Goal: Task Accomplishment & Management: Manage account settings

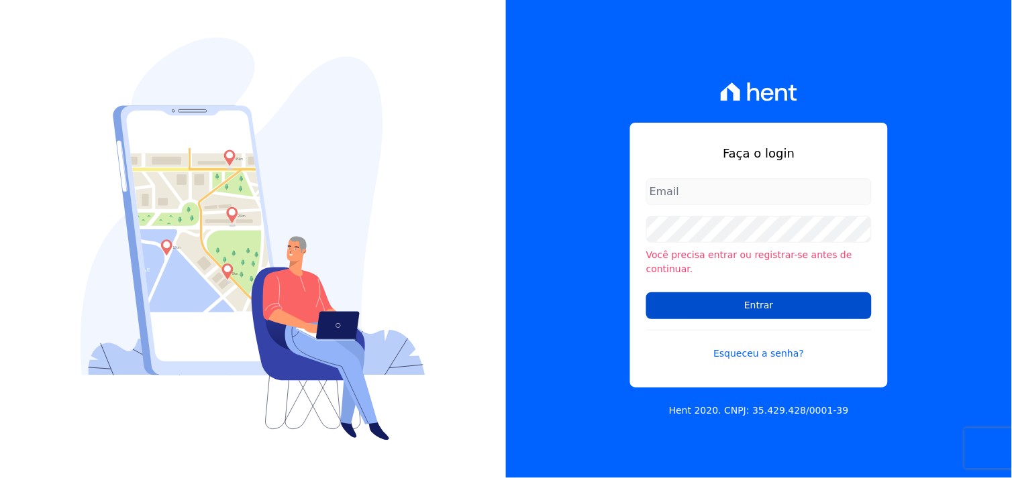
type input "[EMAIL_ADDRESS][DOMAIN_NAME]"
drag, startPoint x: 770, startPoint y: 298, endPoint x: 722, endPoint y: 294, distance: 47.8
click at [769, 298] on input "Entrar" at bounding box center [758, 305] width 225 height 27
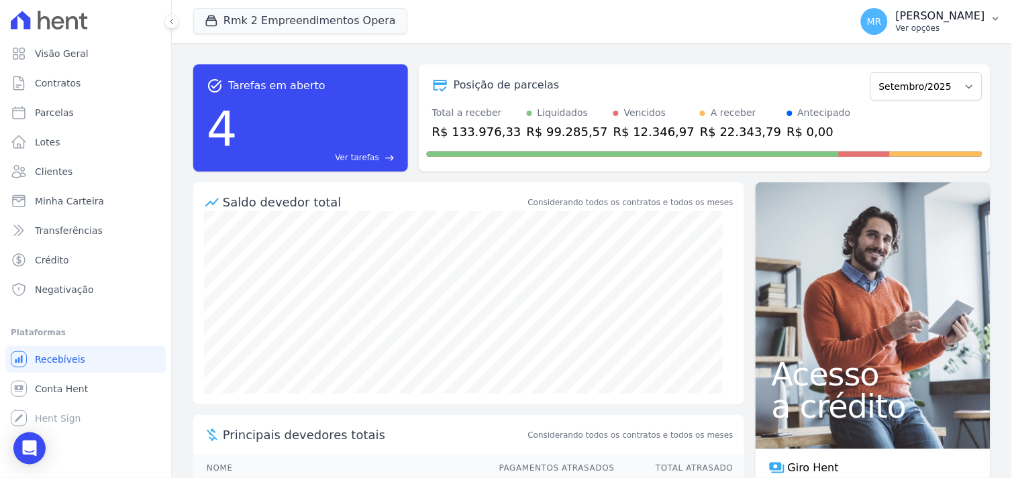
click at [942, 20] on p "Marcos Real" at bounding box center [939, 15] width 89 height 13
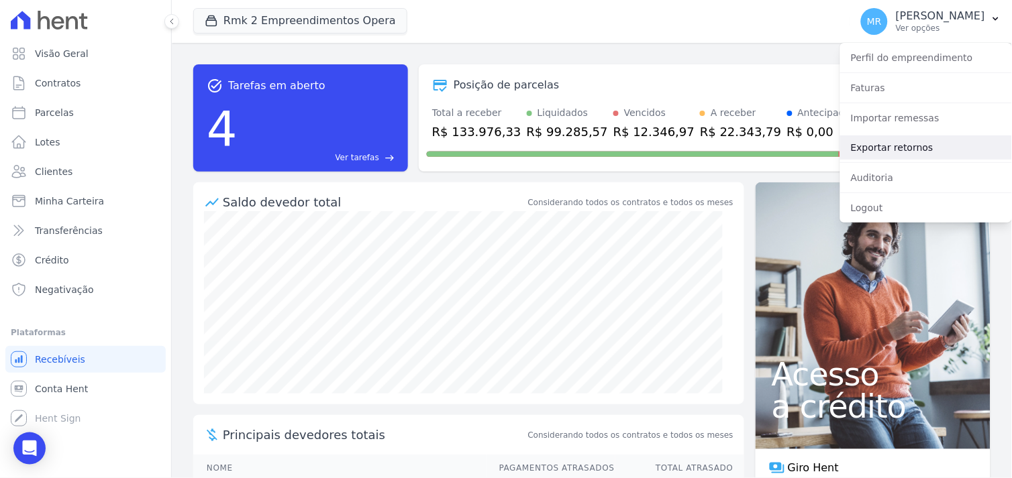
click at [881, 152] on link "Exportar retornos" at bounding box center [926, 147] width 172 height 24
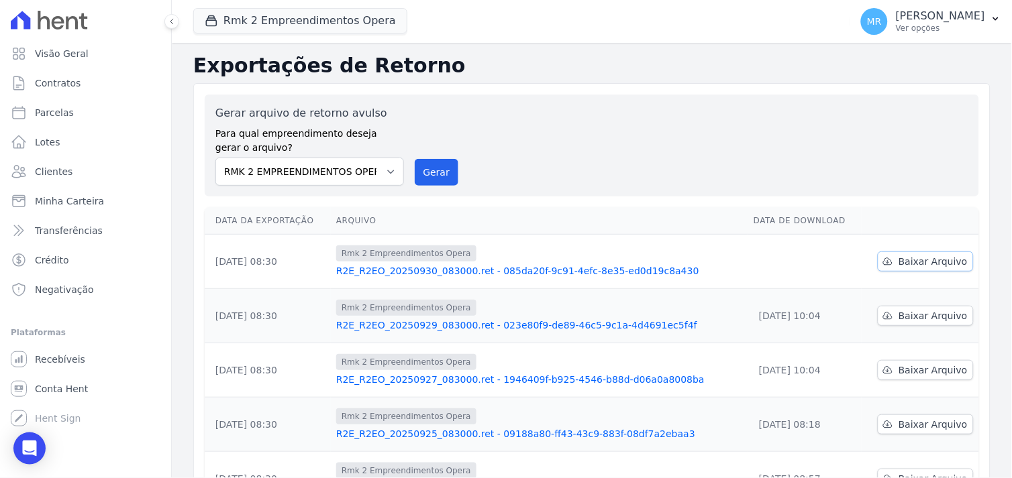
click at [910, 258] on span "Baixar Arquivo" at bounding box center [932, 261] width 69 height 13
click at [266, 21] on button "Rmk 2 Empreendimentos Opera" at bounding box center [300, 20] width 214 height 25
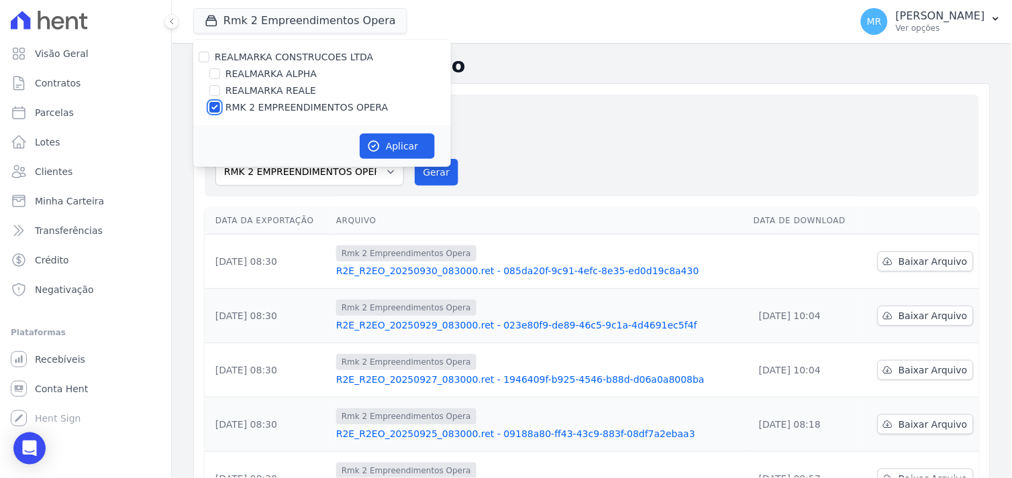
click at [210, 109] on input "RMK 2 EMPREENDIMENTOS OPERA" at bounding box center [214, 107] width 11 height 11
checkbox input "false"
click at [213, 91] on input "REALMARKA REALE" at bounding box center [214, 90] width 11 height 11
checkbox input "true"
click at [388, 142] on button "Aplicar" at bounding box center [397, 145] width 75 height 25
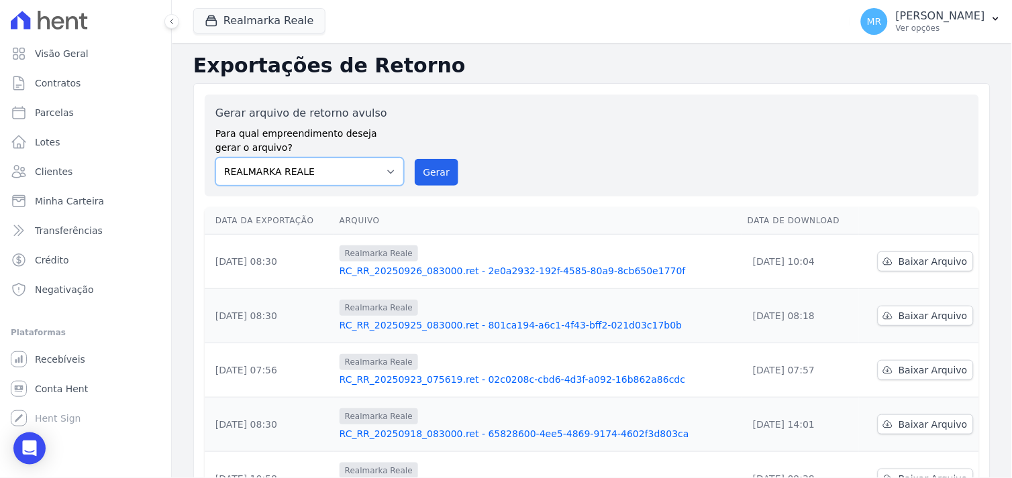
click at [384, 170] on select "REALMARKA ALPHA REALMARKA REALE RMK 2 EMPREENDIMENTOS OPERA" at bounding box center [309, 172] width 188 height 28
click at [277, 24] on button "Realmarka Reale" at bounding box center [259, 20] width 132 height 25
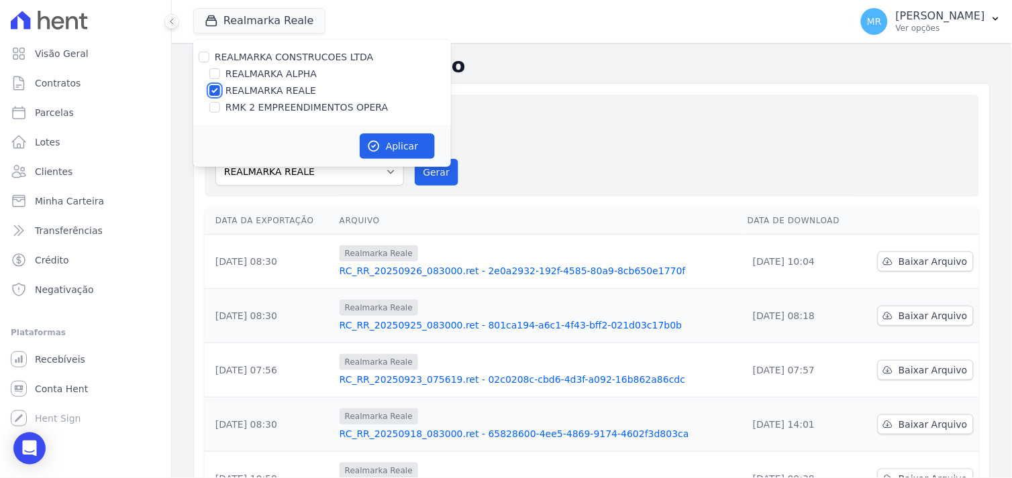
click at [211, 90] on input "REALMARKA REALE" at bounding box center [214, 90] width 11 height 11
checkbox input "false"
click at [215, 105] on input "RMK 2 EMPREENDIMENTOS OPERA" at bounding box center [214, 107] width 11 height 11
checkbox input "true"
click at [404, 148] on button "Aplicar" at bounding box center [397, 145] width 75 height 25
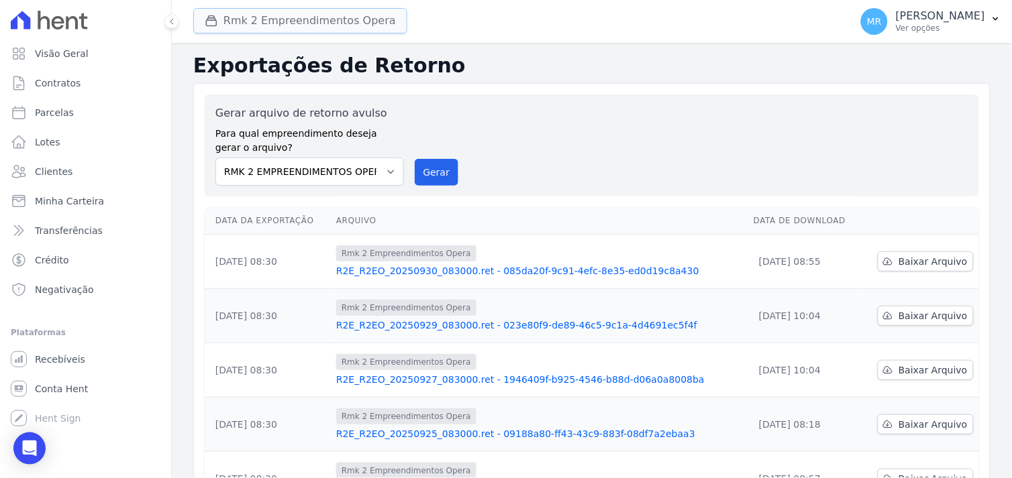
click at [325, 18] on button "Rmk 2 Empreendimentos Opera" at bounding box center [300, 20] width 214 height 25
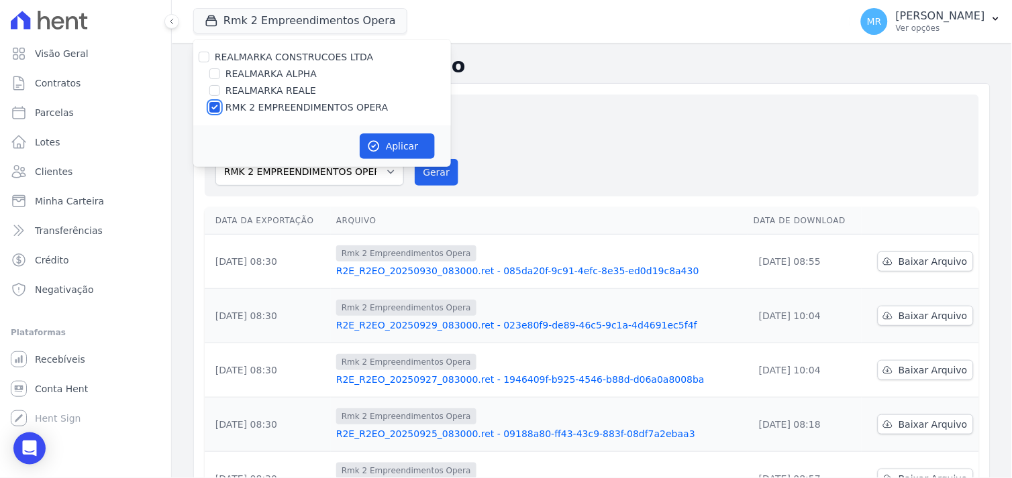
drag, startPoint x: 213, startPoint y: 106, endPoint x: 221, endPoint y: 89, distance: 18.9
click at [212, 106] on input "RMK 2 EMPREENDIMENTOS OPERA" at bounding box center [214, 107] width 11 height 11
checkbox input "false"
click at [216, 74] on input "REALMARKA ALPHA" at bounding box center [214, 73] width 11 height 11
checkbox input "true"
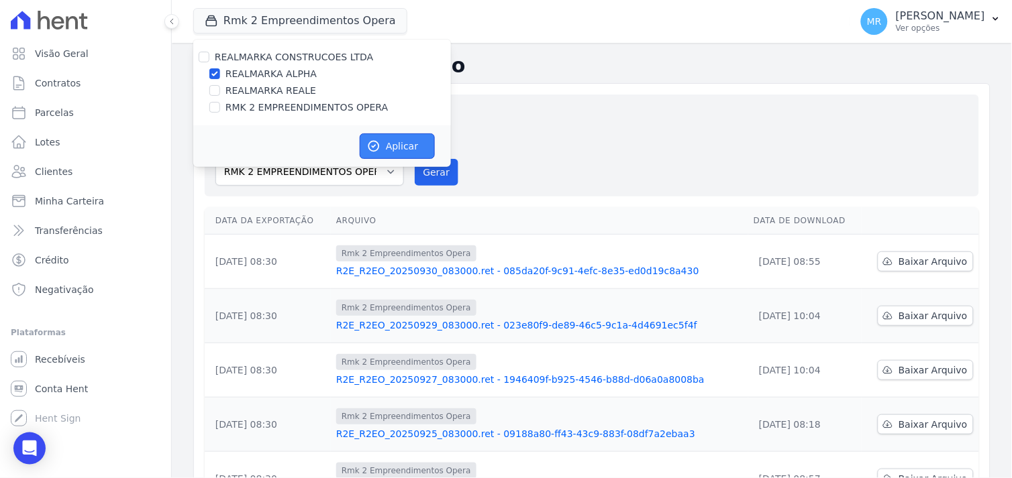
click at [386, 150] on button "Aplicar" at bounding box center [397, 145] width 75 height 25
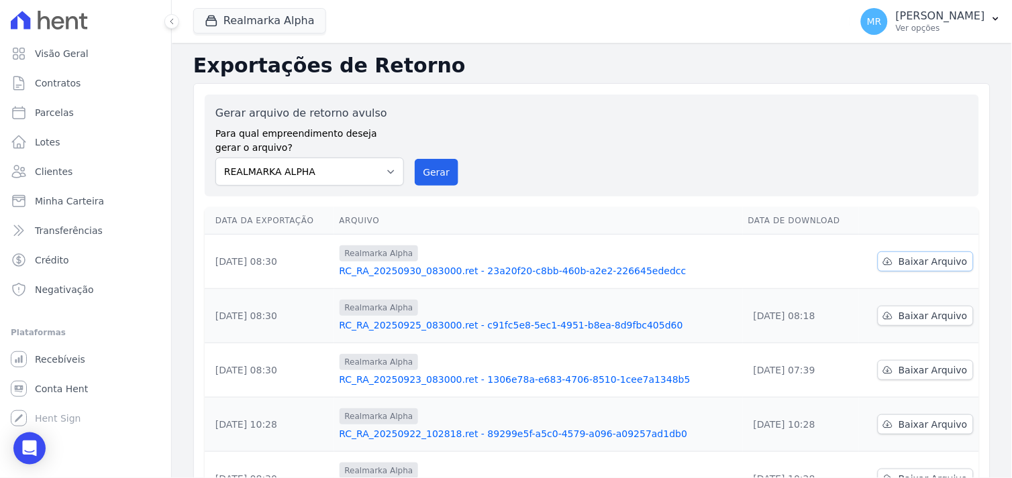
click at [916, 259] on span "Baixar Arquivo" at bounding box center [932, 261] width 69 height 13
click at [388, 170] on select "REALMARKA ALPHA REALMARKA REALE RMK 2 EMPREENDIMENTOS OPERA" at bounding box center [309, 172] width 188 height 28
click at [287, 23] on button "Realmarka Alpha" at bounding box center [259, 20] width 133 height 25
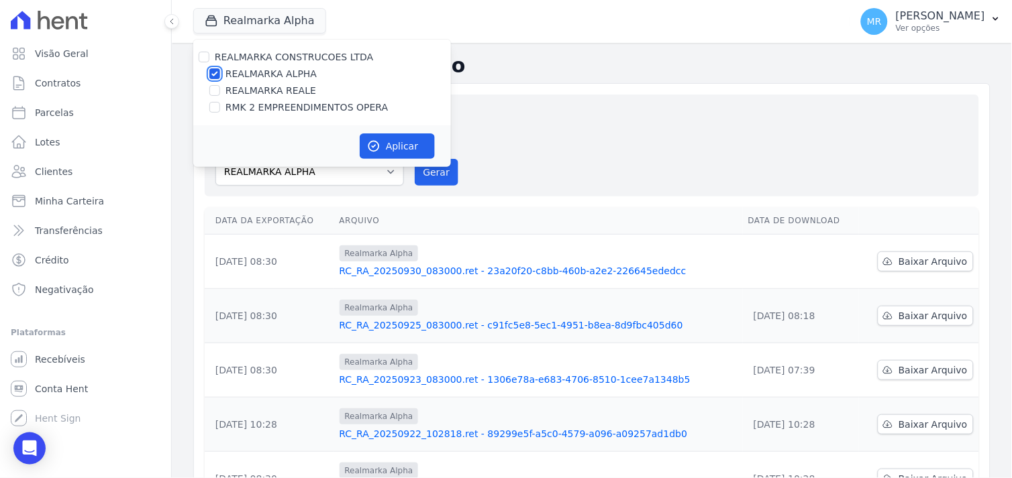
click at [213, 78] on input "REALMARKA ALPHA" at bounding box center [214, 73] width 11 height 11
checkbox input "false"
click at [213, 91] on input "REALMARKA REALE" at bounding box center [214, 90] width 11 height 11
checkbox input "true"
click at [385, 145] on button "Aplicar" at bounding box center [397, 145] width 75 height 25
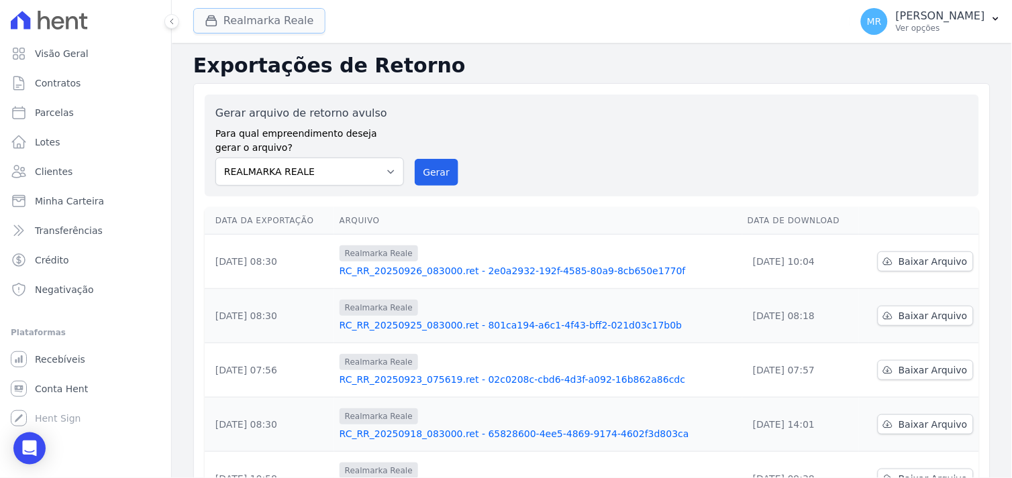
click at [244, 23] on button "Realmarka Reale" at bounding box center [259, 20] width 132 height 25
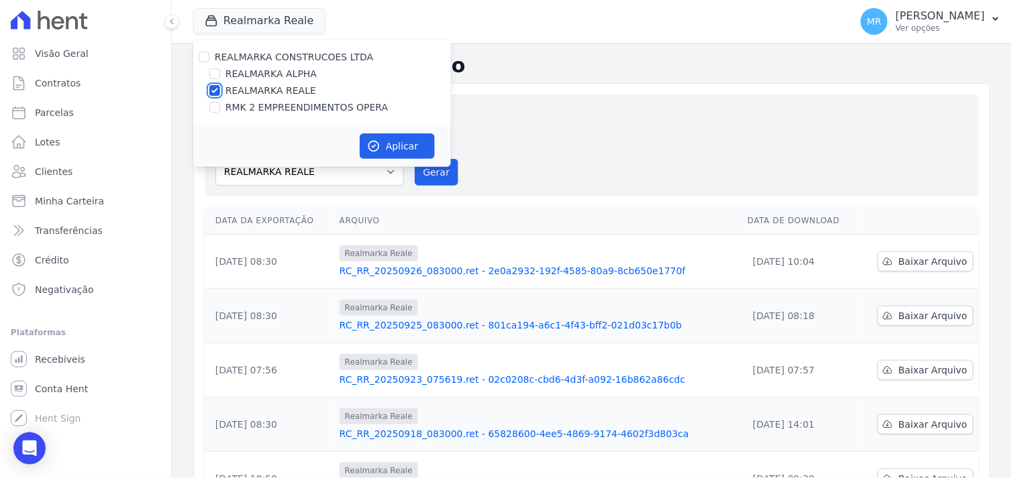
click at [215, 90] on input "REALMARKA REALE" at bounding box center [214, 90] width 11 height 11
checkbox input "false"
click at [211, 109] on input "RMK 2 EMPREENDIMENTOS OPERA" at bounding box center [214, 107] width 11 height 11
checkbox input "true"
drag, startPoint x: 379, startPoint y: 146, endPoint x: 406, endPoint y: 158, distance: 29.2
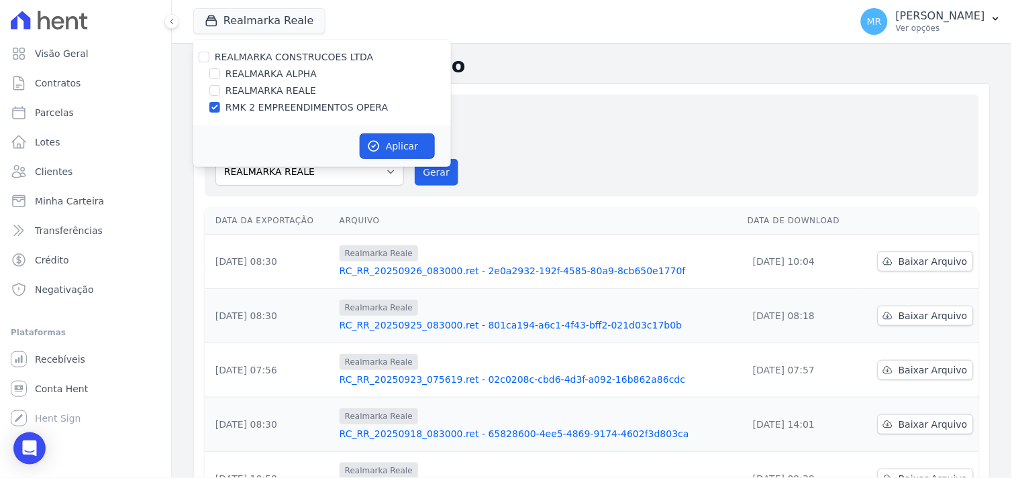
click at [384, 145] on button "Aplicar" at bounding box center [397, 145] width 75 height 25
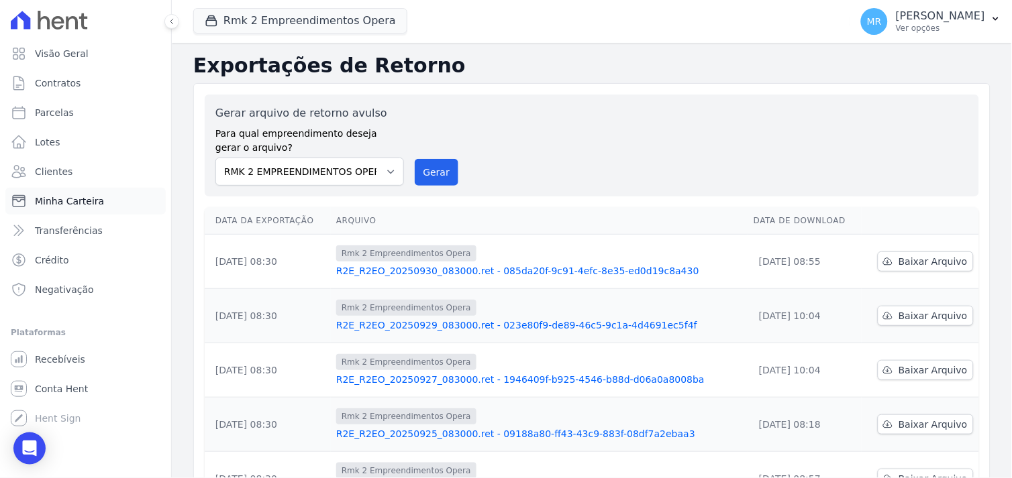
click at [52, 199] on span "Minha Carteira" at bounding box center [69, 201] width 69 height 13
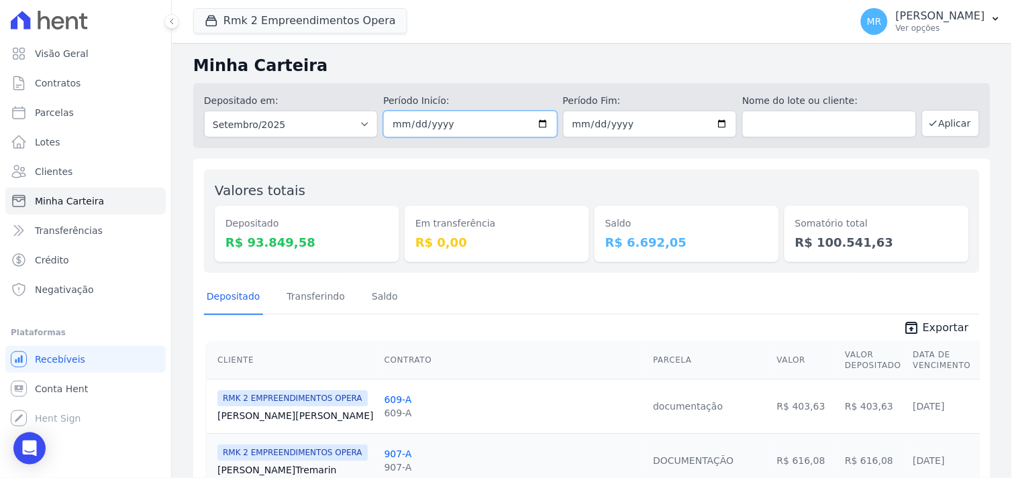
click at [542, 122] on input "2025-09-01" at bounding box center [470, 124] width 174 height 27
type input "2025-09-26"
drag, startPoint x: 368, startPoint y: 20, endPoint x: 354, endPoint y: 23, distance: 14.5
click at [367, 20] on button "Rmk 2 Empreendimentos Opera" at bounding box center [300, 20] width 214 height 25
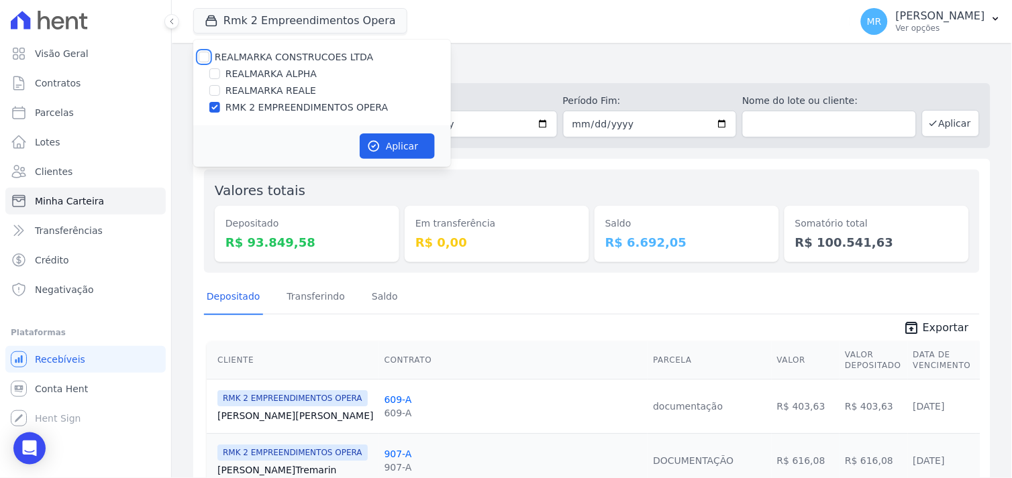
click at [203, 57] on input "REALMARKA CONSTRUCOES LTDA" at bounding box center [204, 57] width 11 height 11
checkbox input "true"
click at [381, 148] on button "Aplicar" at bounding box center [397, 145] width 75 height 25
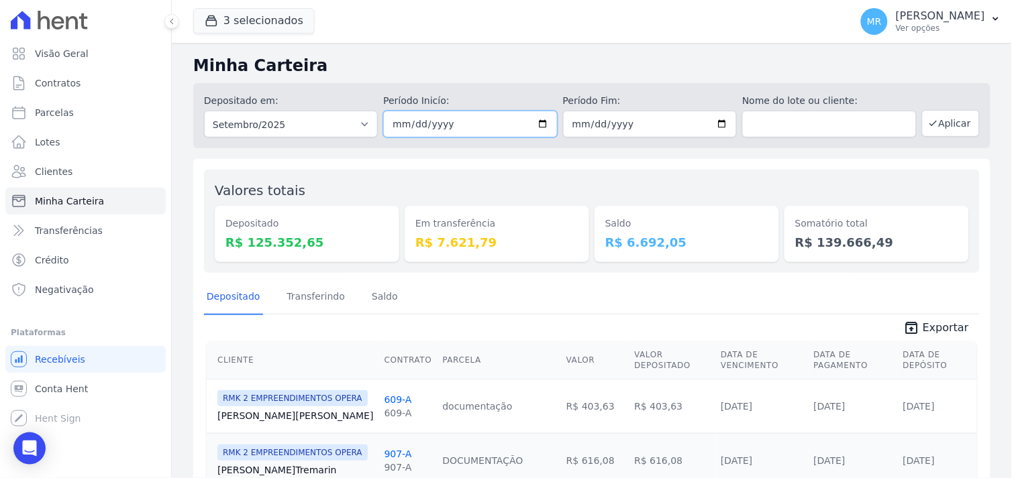
click at [535, 122] on input "2025-09-01" at bounding box center [470, 124] width 174 height 27
type input "2025-09-26"
click at [947, 118] on button "Aplicar" at bounding box center [951, 123] width 58 height 27
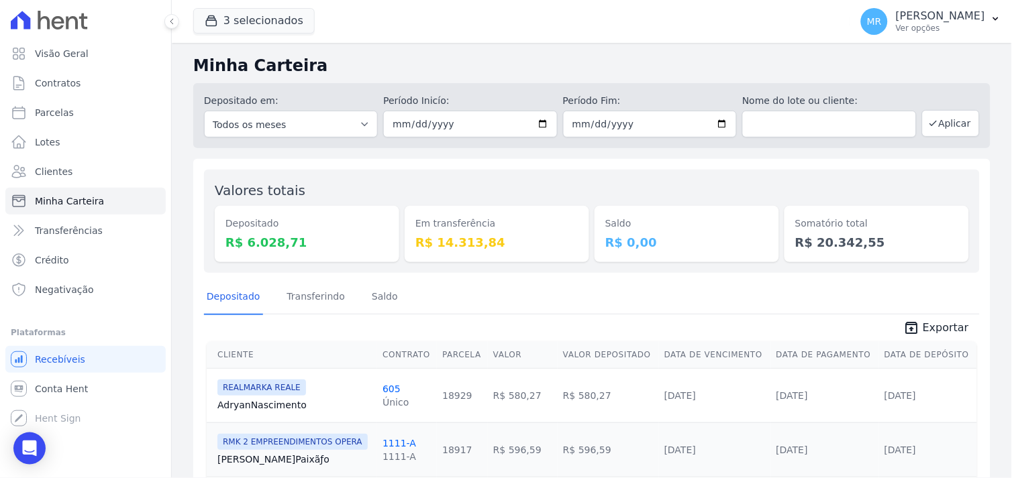
scroll to position [162, 0]
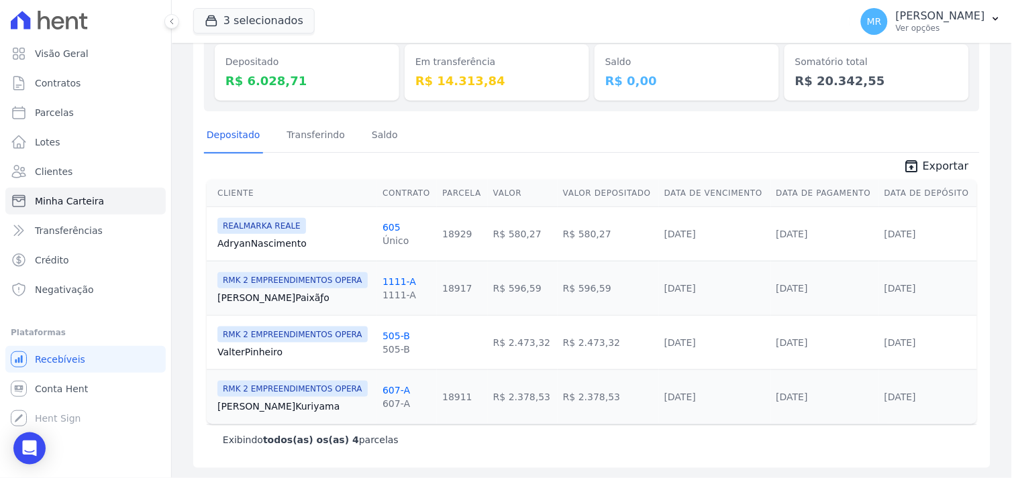
click at [928, 162] on span "Exportar" at bounding box center [945, 166] width 46 height 16
click at [51, 83] on span "Contratos" at bounding box center [58, 82] width 46 height 13
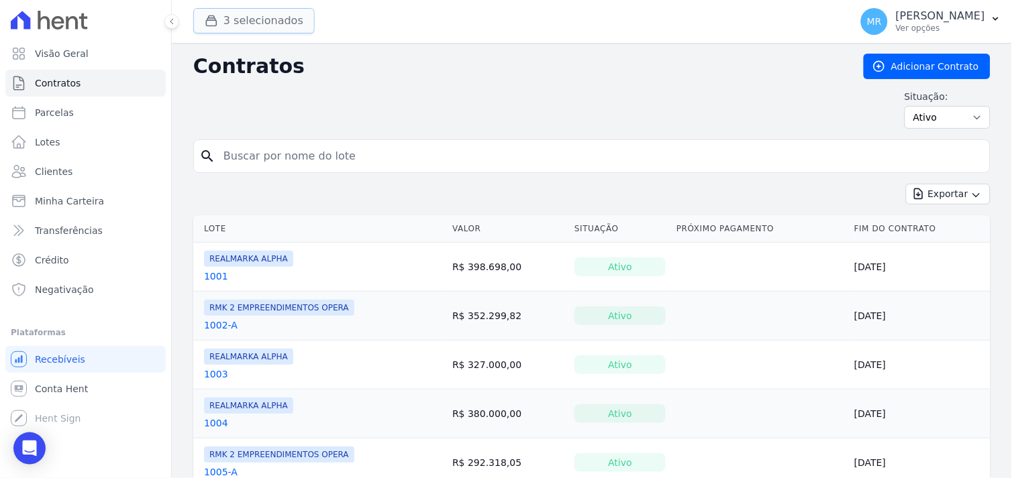
click at [266, 22] on button "3 selecionados" at bounding box center [253, 20] width 121 height 25
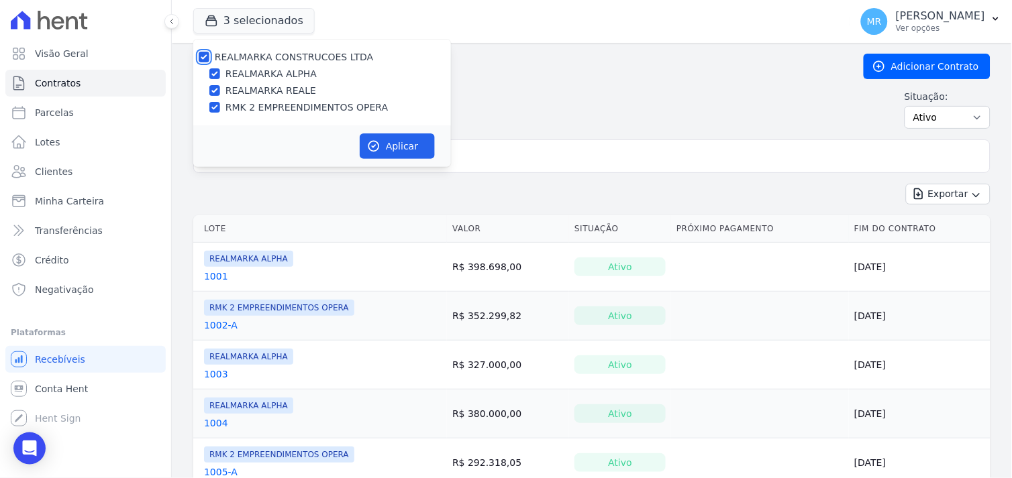
drag, startPoint x: 204, startPoint y: 54, endPoint x: 205, endPoint y: 87, distance: 33.6
click at [204, 54] on input "REALMARKA CONSTRUCOES LTDA" at bounding box center [204, 57] width 11 height 11
checkbox input "false"
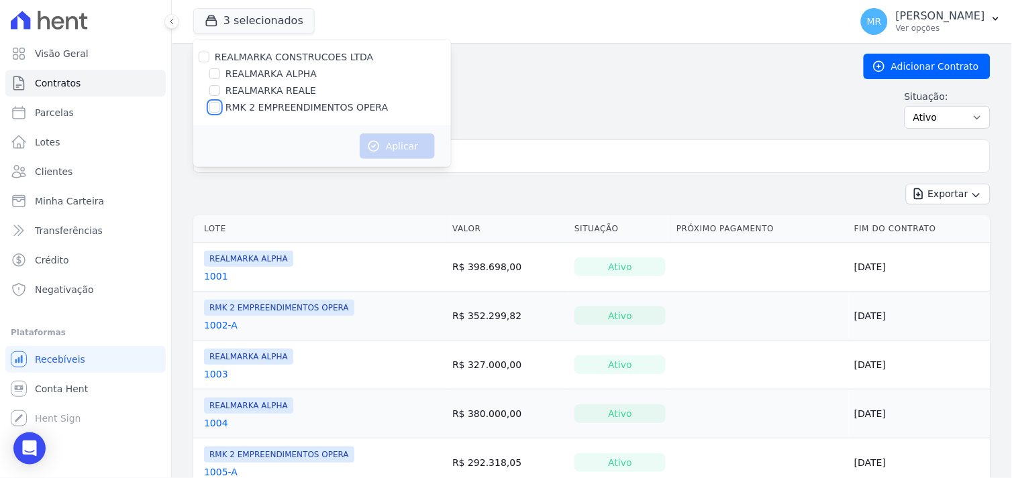
click at [213, 110] on input "RMK 2 EMPREENDIMENTOS OPERA" at bounding box center [214, 107] width 11 height 11
checkbox input "true"
click at [385, 144] on button "Aplicar" at bounding box center [397, 145] width 75 height 25
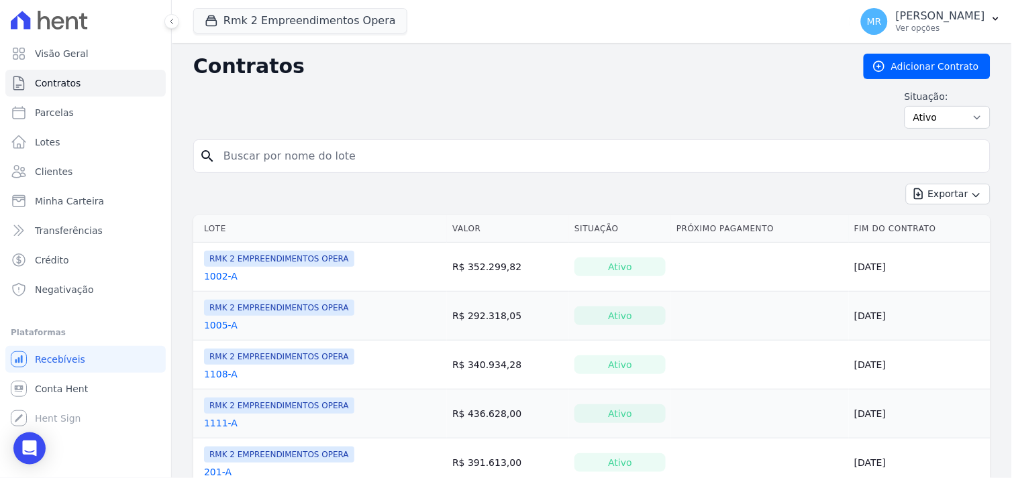
click at [298, 156] on input "search" at bounding box center [599, 156] width 769 height 27
type input "302"
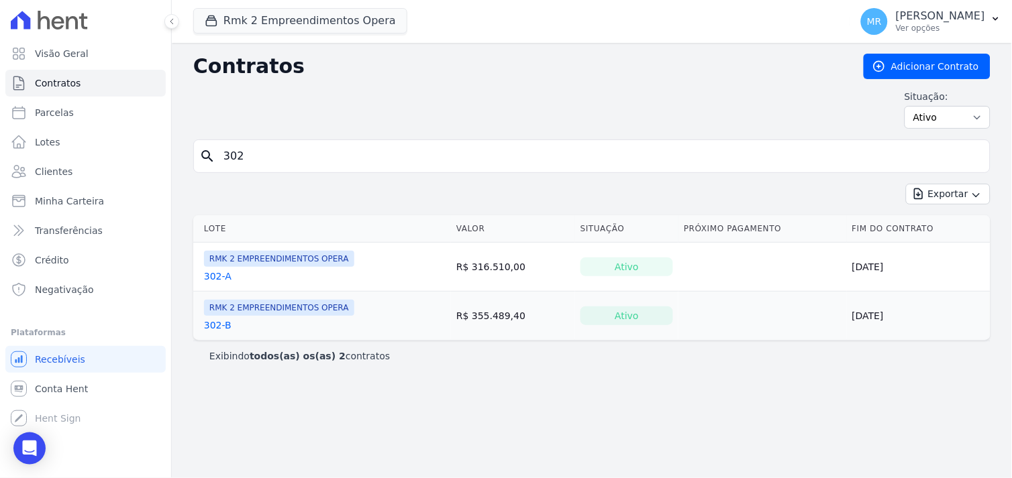
drag, startPoint x: 203, startPoint y: 322, endPoint x: 211, endPoint y: 330, distance: 11.9
click at [203, 322] on td "RMK 2 EMPREENDIMENTOS OPERA 302-B" at bounding box center [322, 316] width 258 height 48
click at [211, 327] on link "302-B" at bounding box center [218, 325] width 28 height 13
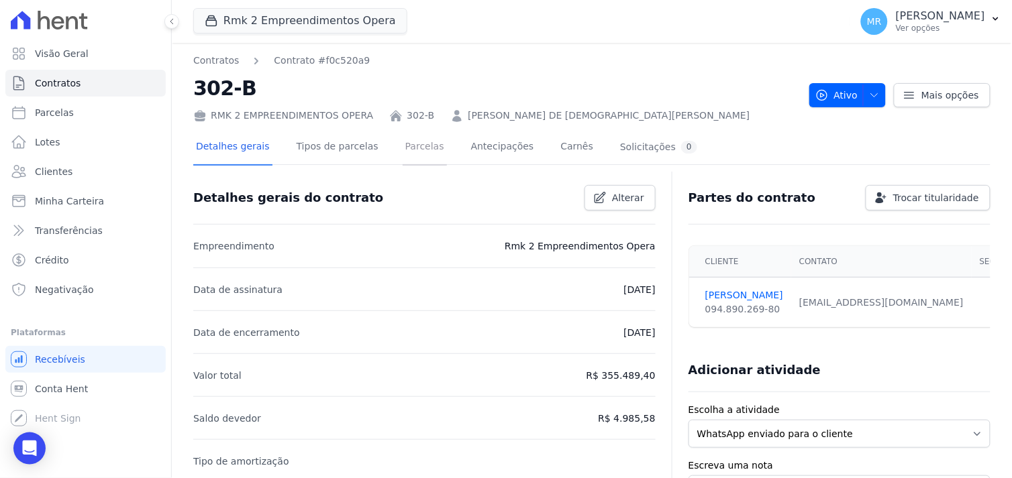
click at [404, 146] on link "Parcelas" at bounding box center [424, 148] width 44 height 36
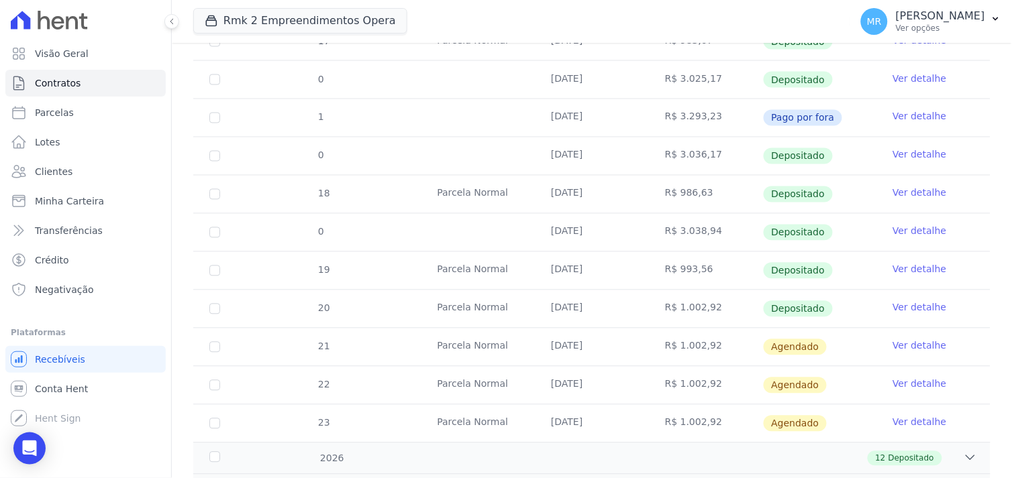
scroll to position [589, 0]
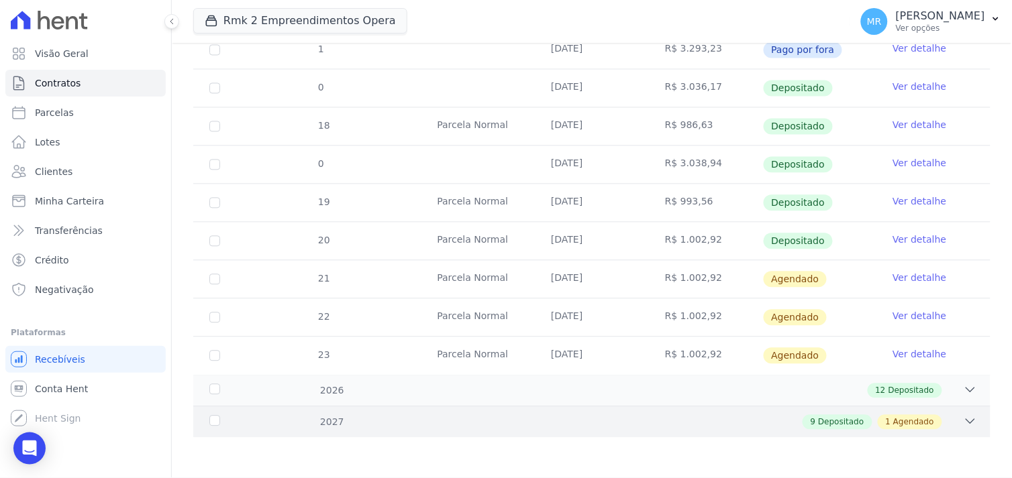
click at [963, 419] on icon at bounding box center [969, 421] width 13 height 13
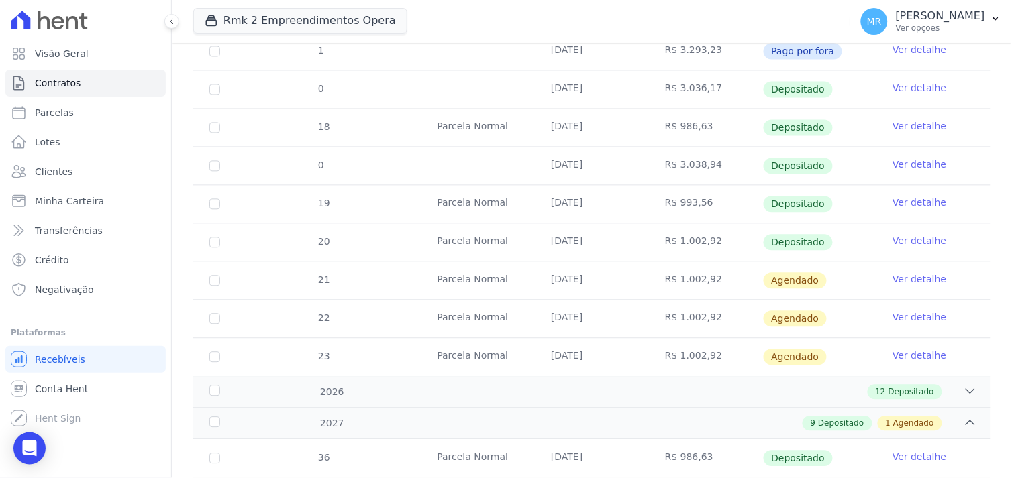
scroll to position [600, 0]
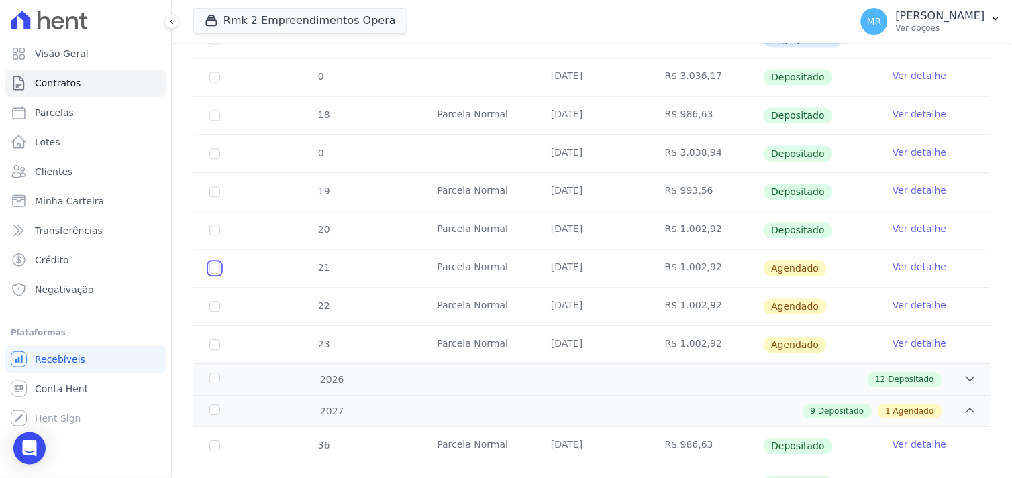
click at [217, 268] on input "checkbox" at bounding box center [214, 269] width 11 height 11
checkbox input "true"
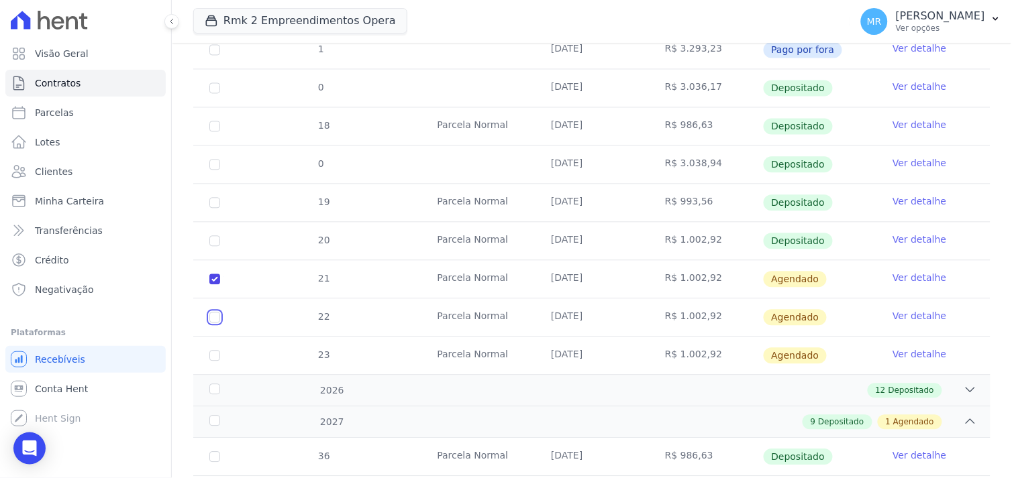
click at [215, 313] on input "checkbox" at bounding box center [214, 318] width 11 height 11
checkbox input "true"
click at [217, 351] on input "checkbox" at bounding box center [214, 356] width 11 height 11
checkbox input "true"
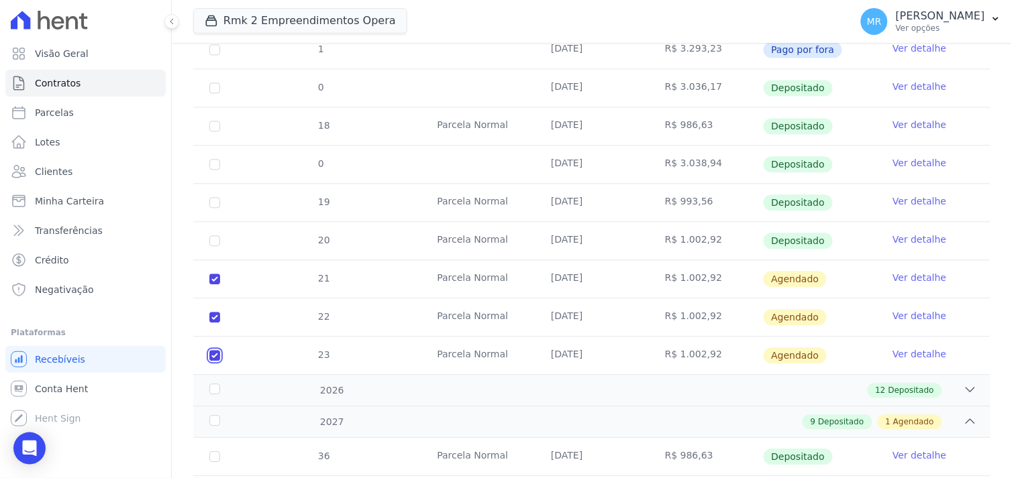
checkbox input "true"
click at [906, 272] on link "Ver detalhe" at bounding box center [919, 278] width 54 height 13
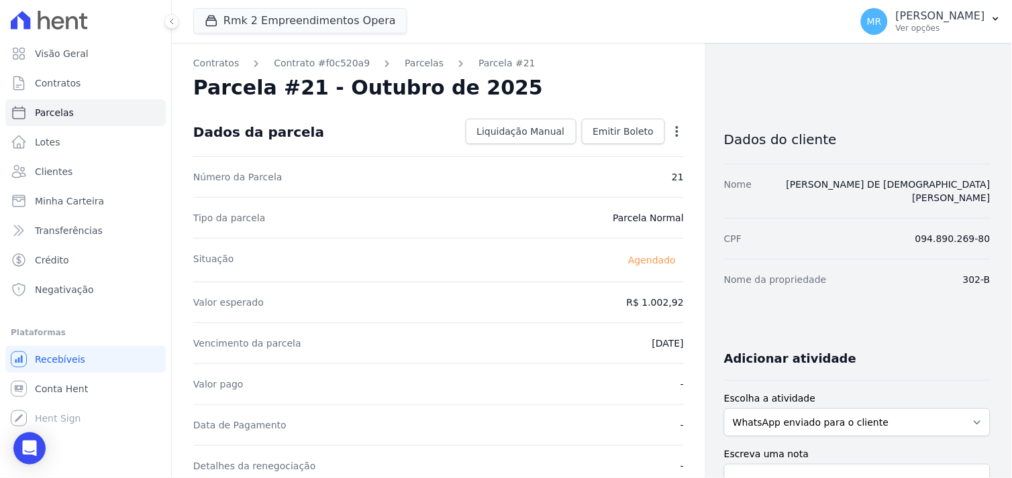
click at [670, 131] on icon "button" at bounding box center [676, 131] width 13 height 13
drag, startPoint x: 598, startPoint y: 154, endPoint x: 648, endPoint y: 307, distance: 160.4
click at [598, 155] on link "Alterar" at bounding box center [619, 150] width 118 height 24
click at [578, 148] on link "Alterar" at bounding box center [619, 150] width 118 height 24
click at [578, 149] on link "Alterar" at bounding box center [619, 150] width 118 height 24
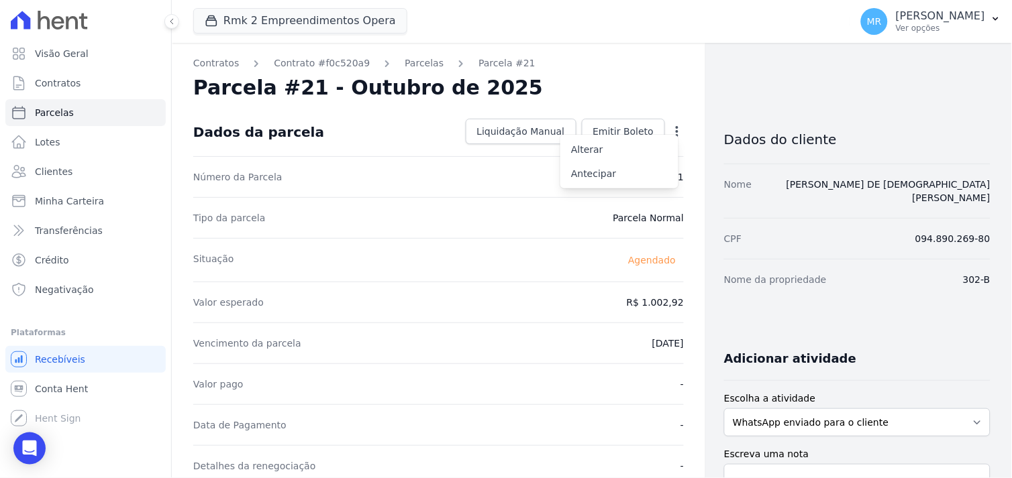
click at [591, 389] on div "Valor pago -" at bounding box center [438, 384] width 490 height 41
click at [409, 64] on link "Parcelas" at bounding box center [423, 63] width 39 height 14
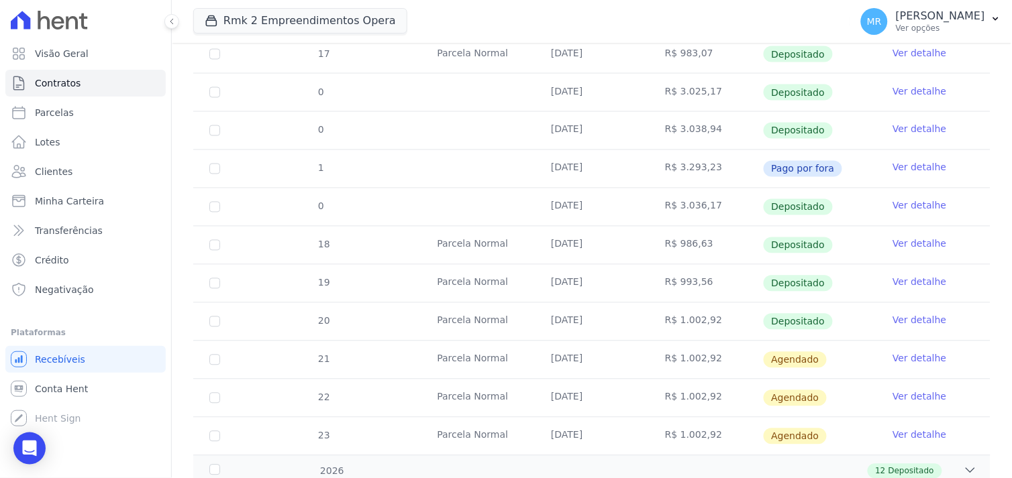
scroll to position [521, 0]
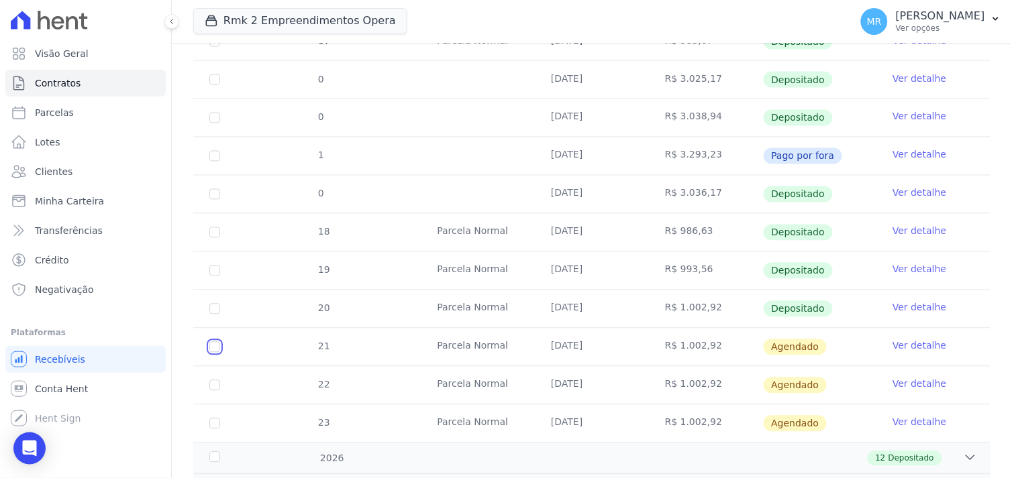
click at [215, 347] on input "checkbox" at bounding box center [214, 347] width 11 height 11
checkbox input "true"
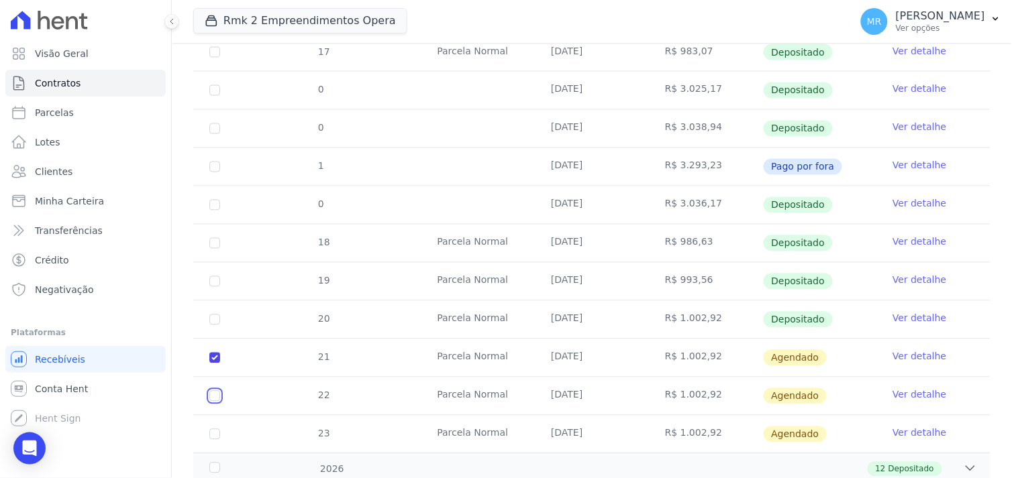
click at [213, 391] on input "checkbox" at bounding box center [214, 396] width 11 height 11
checkbox input "true"
click at [211, 429] on input "checkbox" at bounding box center [214, 434] width 11 height 11
checkbox input "true"
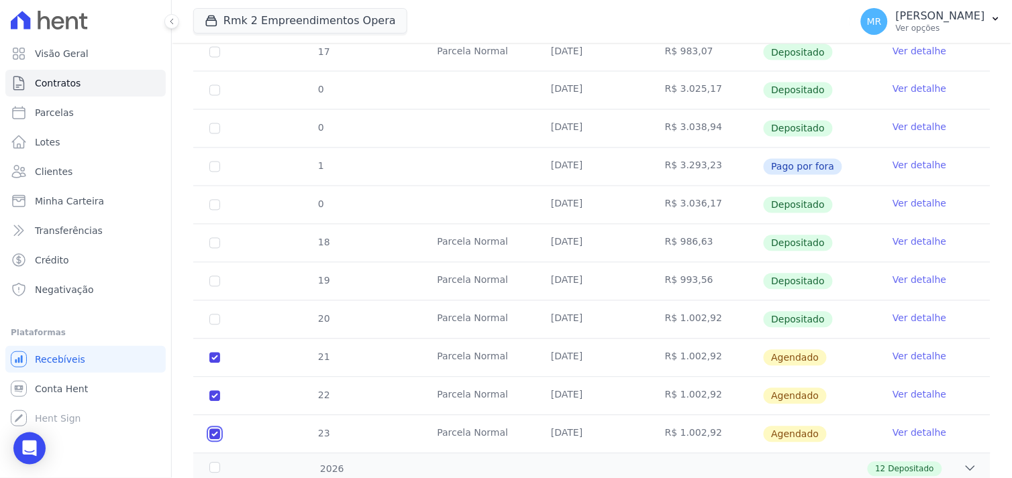
checkbox input "true"
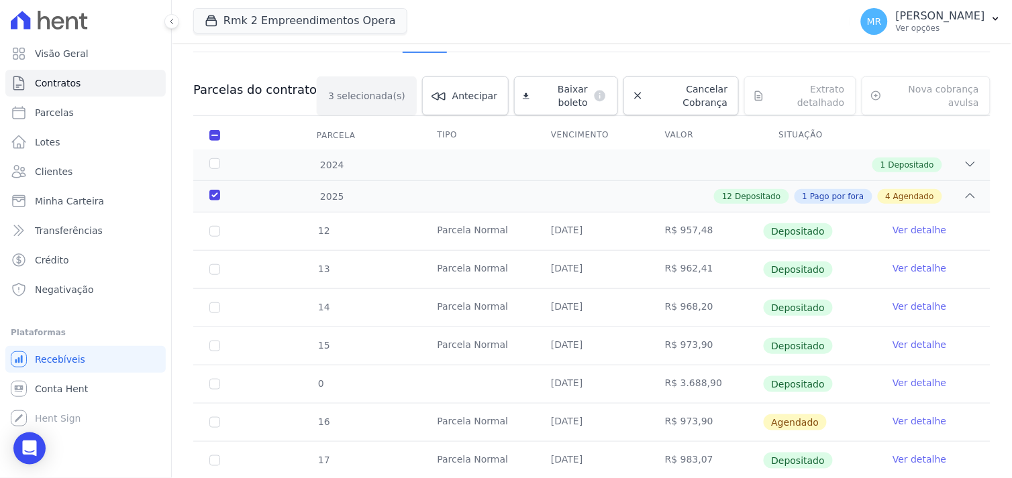
scroll to position [0, 0]
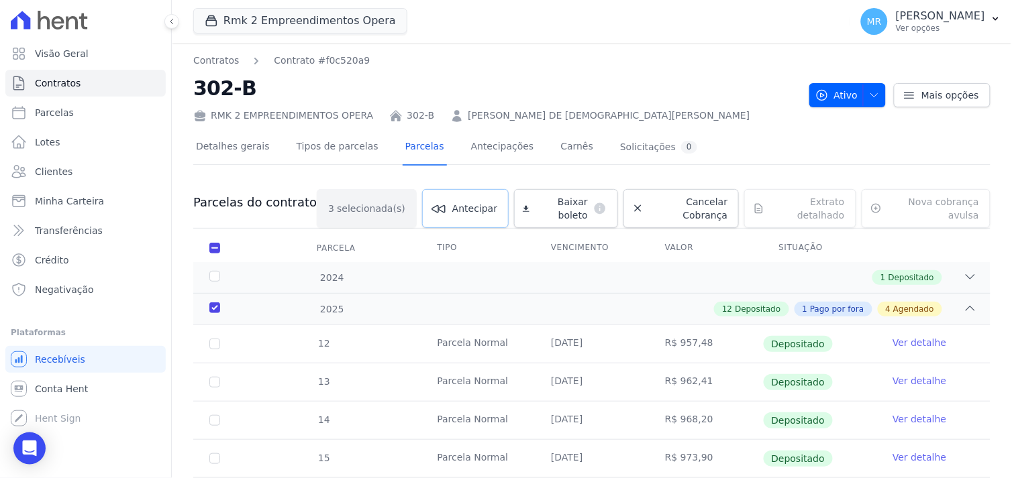
click at [452, 202] on span "Antecipar" at bounding box center [474, 208] width 45 height 13
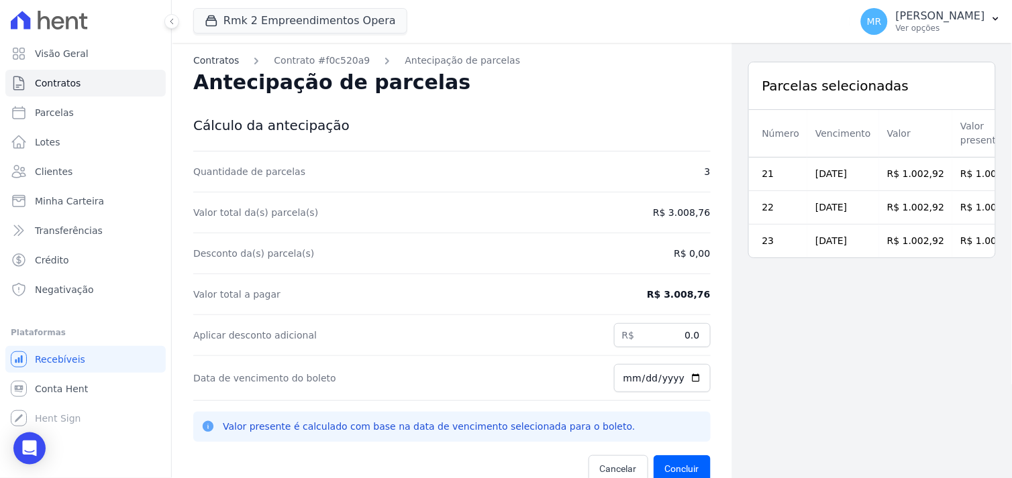
click at [217, 58] on link "Contratos" at bounding box center [216, 61] width 46 height 14
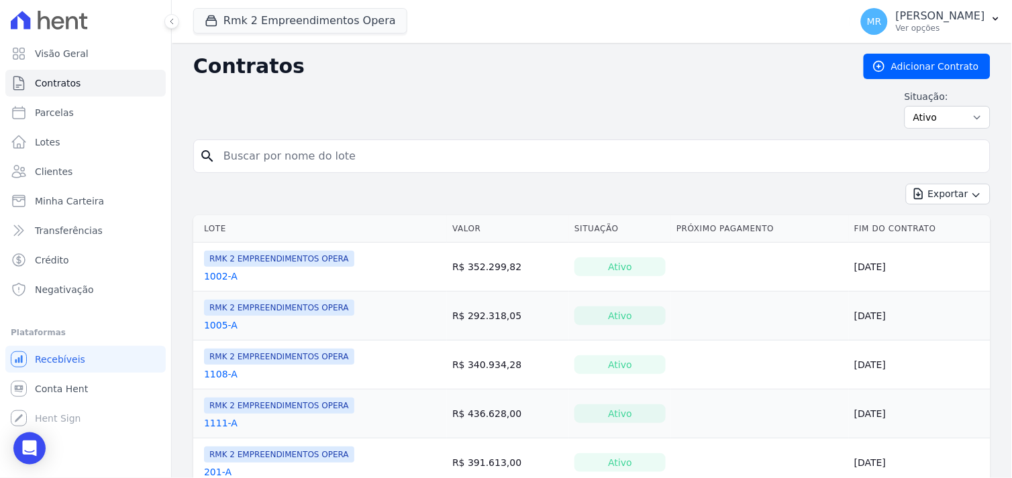
click at [252, 144] on input "search" at bounding box center [599, 156] width 769 height 27
type input "302"
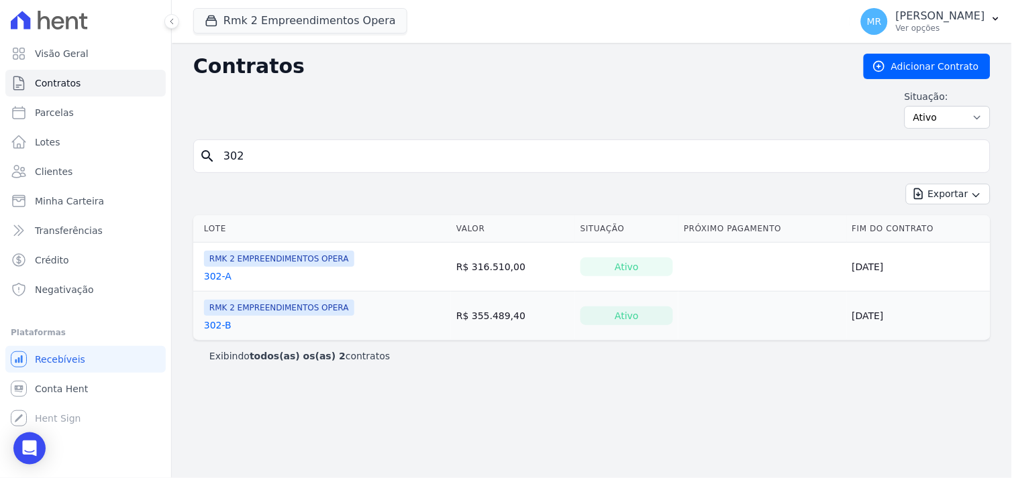
click at [209, 325] on link "302-B" at bounding box center [218, 325] width 28 height 13
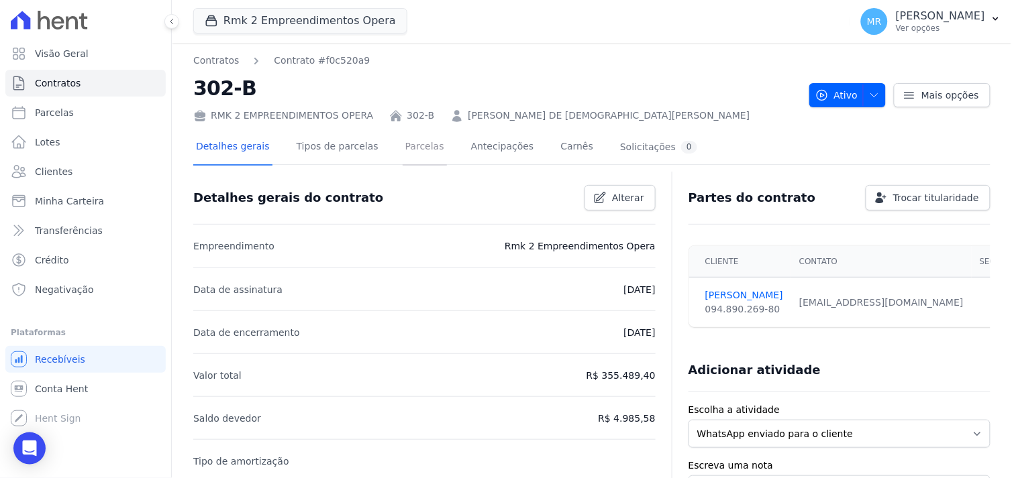
click at [402, 146] on link "Parcelas" at bounding box center [424, 148] width 44 height 36
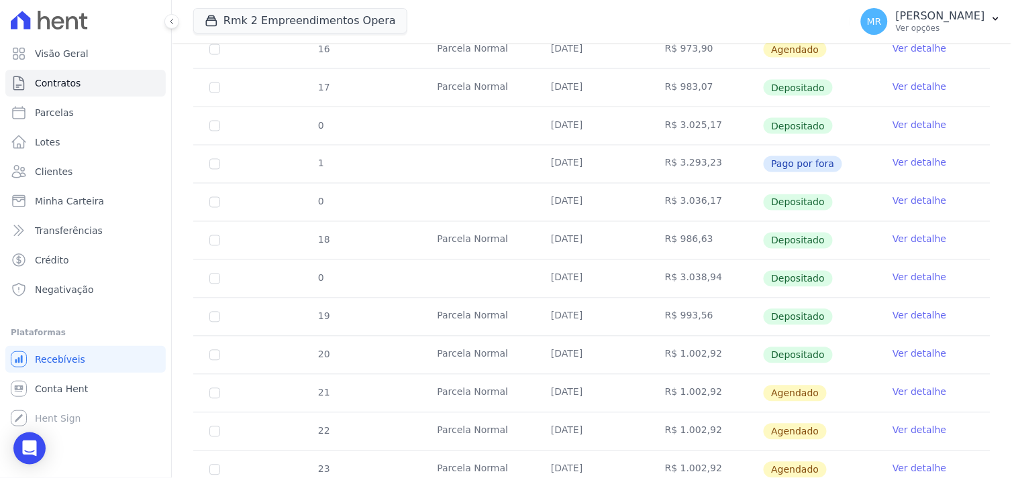
scroll to position [589, 0]
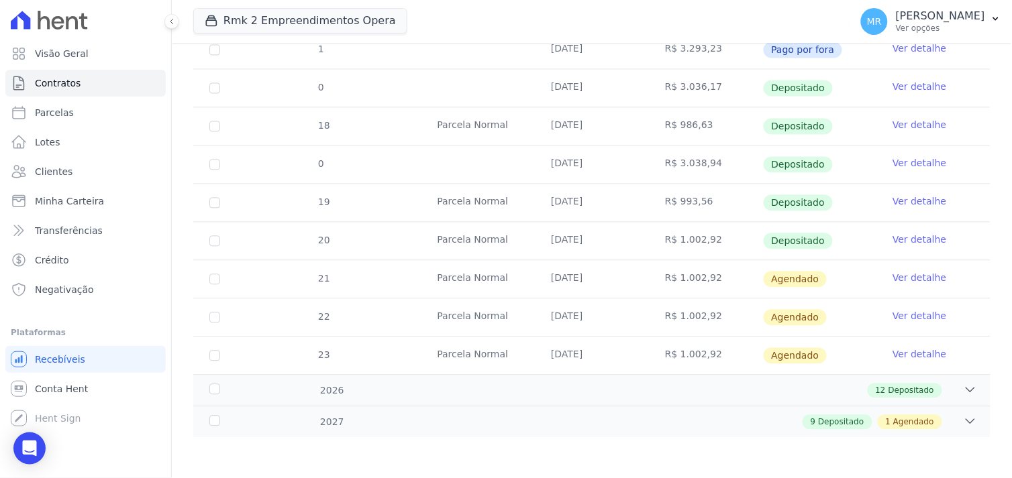
click at [922, 274] on link "Ver detalhe" at bounding box center [919, 278] width 54 height 13
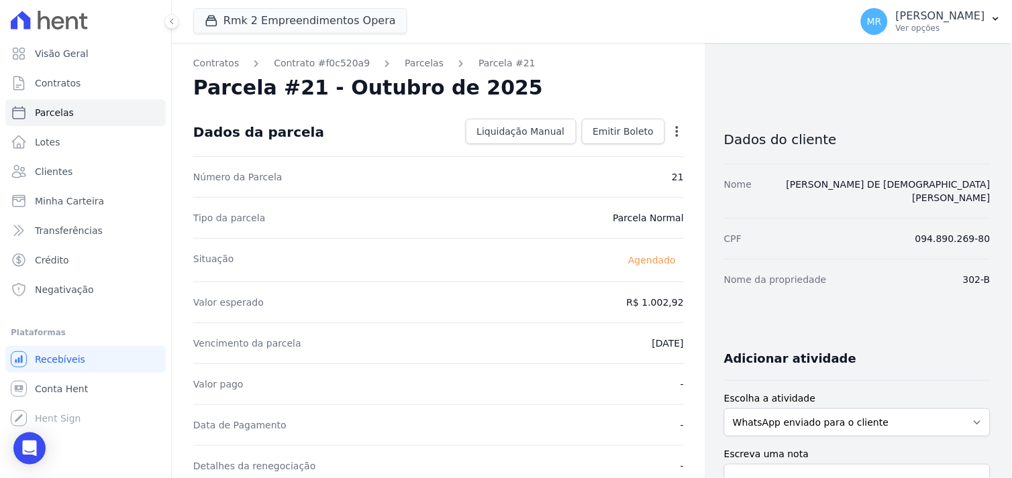
click at [675, 131] on icon "button" at bounding box center [676, 131] width 3 height 11
click at [579, 154] on link "Alterar" at bounding box center [619, 150] width 118 height 24
click at [406, 61] on link "Parcelas" at bounding box center [423, 63] width 39 height 14
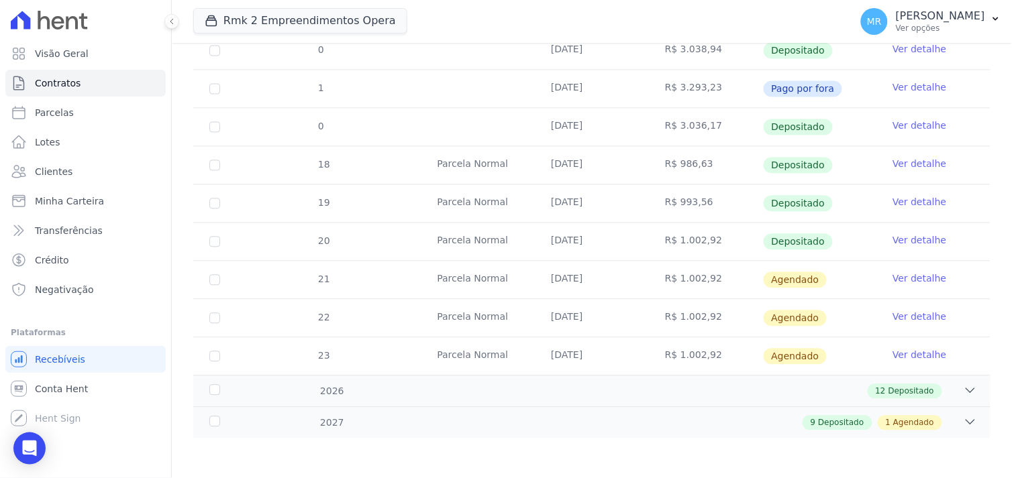
scroll to position [589, 0]
click at [215, 279] on input "checkbox" at bounding box center [214, 279] width 11 height 11
checkbox input "true"
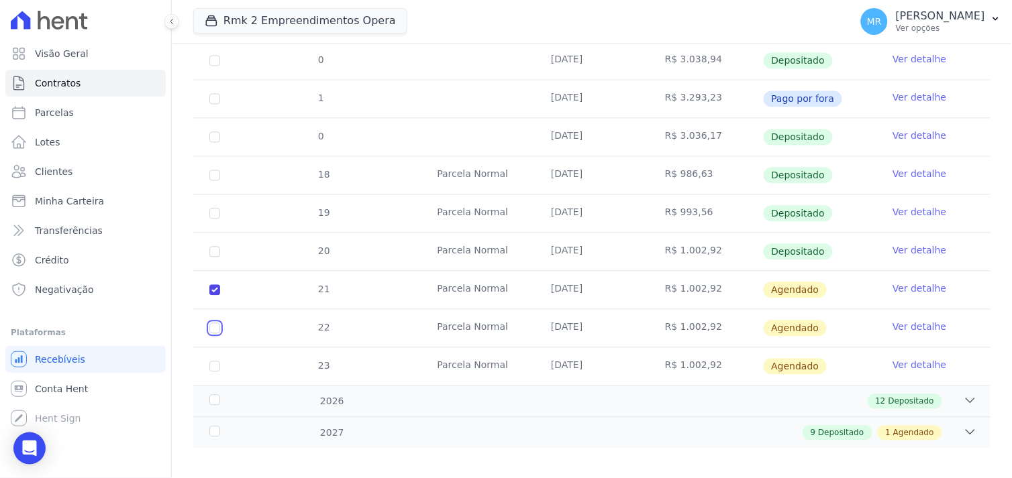
click at [215, 323] on input "checkbox" at bounding box center [214, 328] width 11 height 11
checkbox input "true"
click at [215, 362] on input "checkbox" at bounding box center [214, 367] width 11 height 11
checkbox input "true"
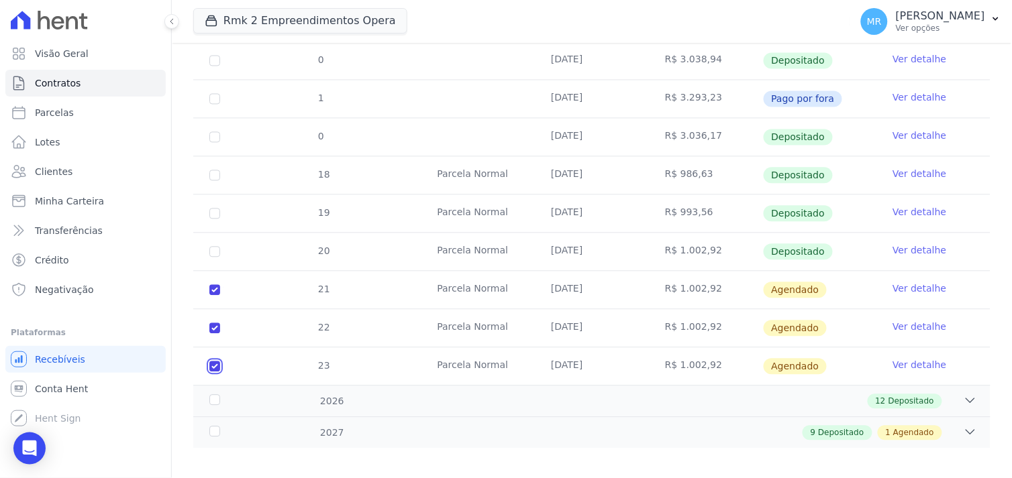
checkbox input "true"
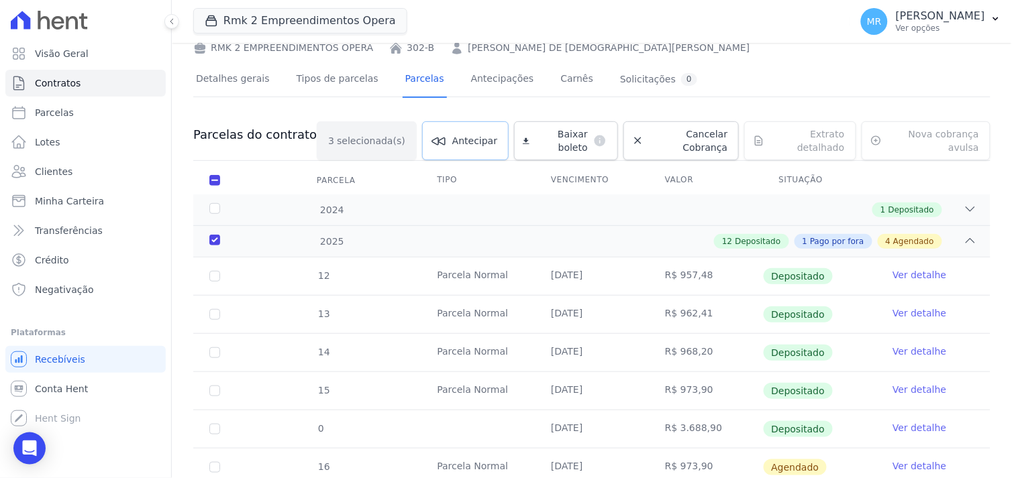
click at [452, 138] on span "Antecipar" at bounding box center [474, 140] width 45 height 13
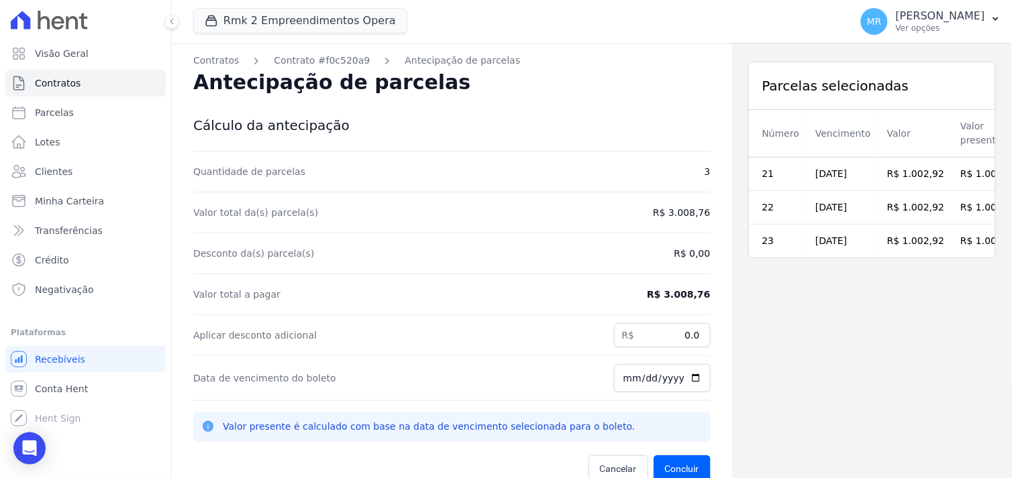
scroll to position [43, 0]
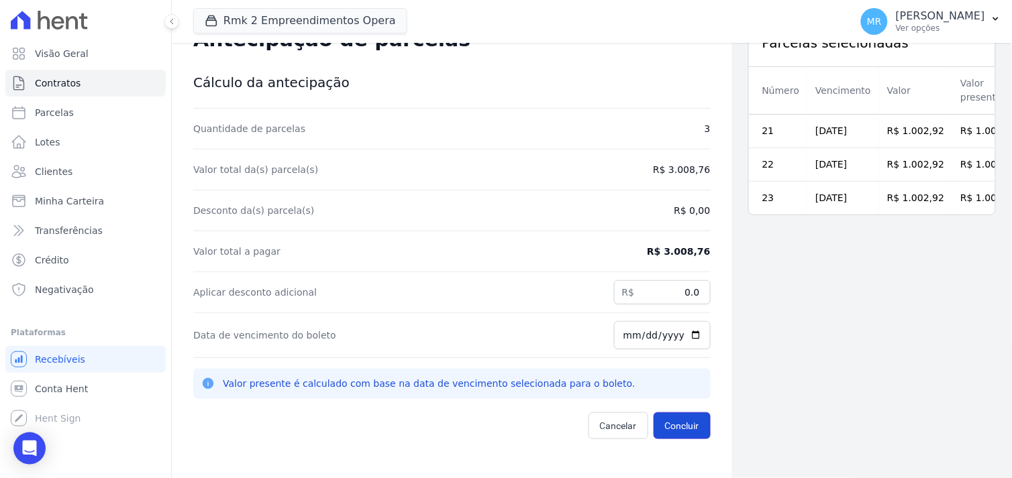
click at [686, 427] on button "Concluir" at bounding box center [681, 426] width 57 height 27
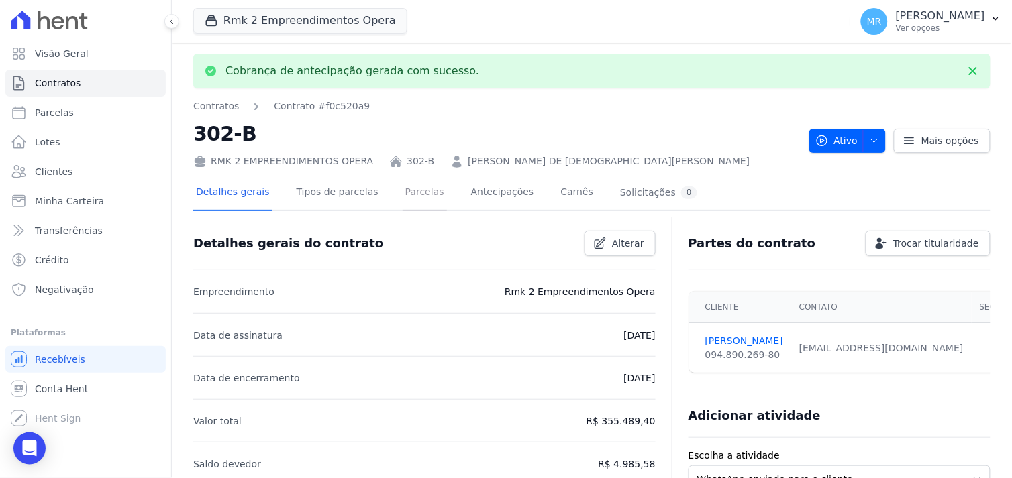
click at [412, 191] on link "Parcelas" at bounding box center [424, 194] width 44 height 36
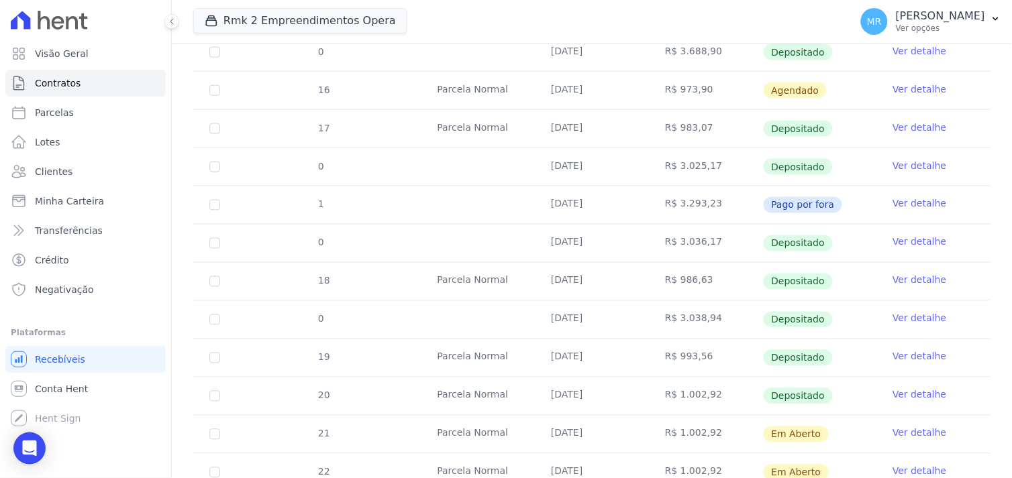
scroll to position [447, 0]
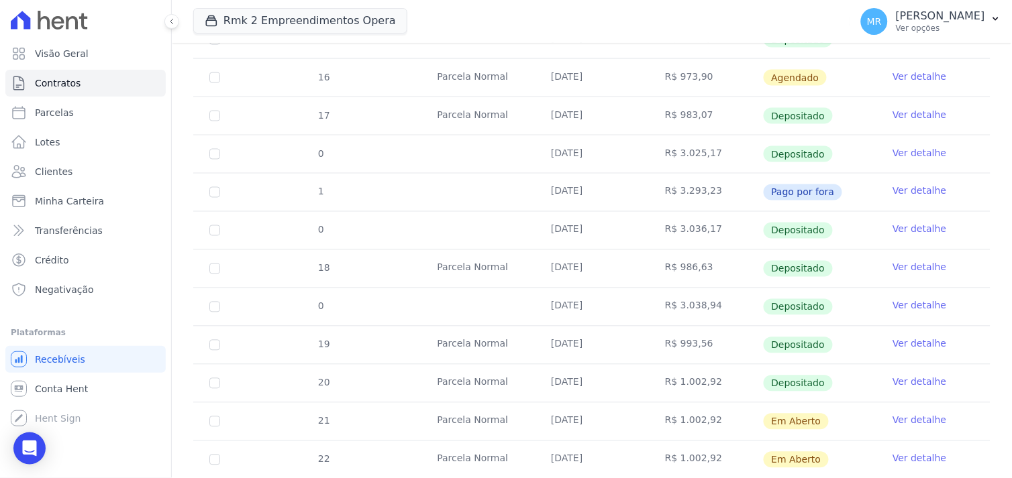
click at [926, 418] on link "Ver detalhe" at bounding box center [919, 420] width 54 height 13
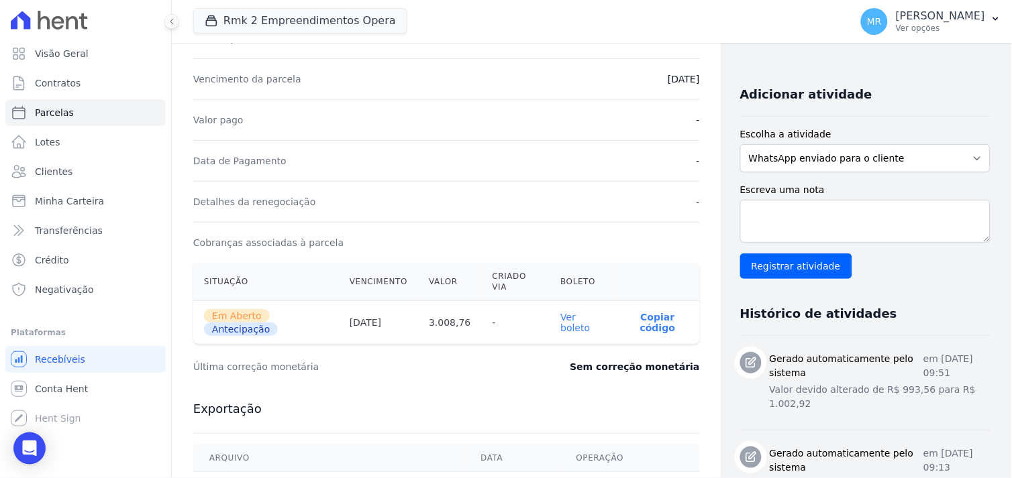
scroll to position [298, 0]
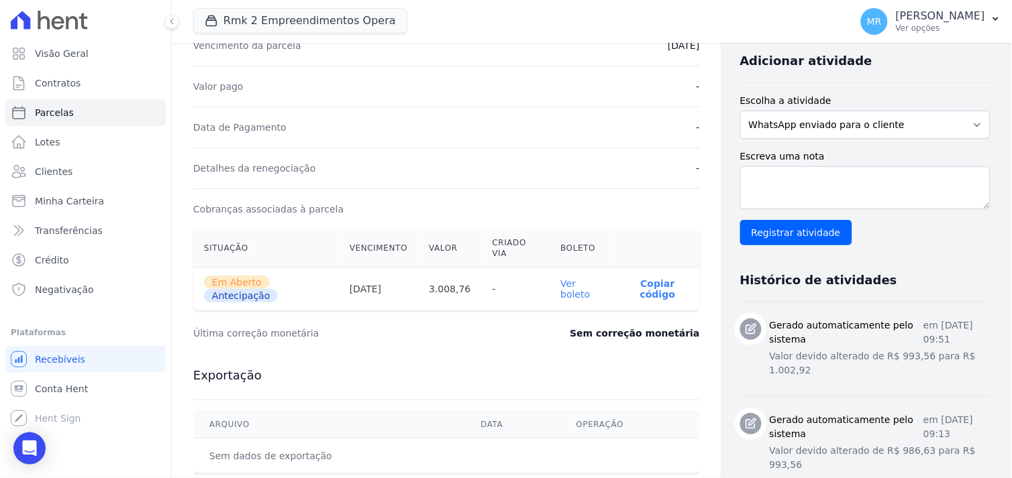
click at [561, 296] on link "Ver boleto" at bounding box center [576, 288] width 30 height 21
